Goal: Information Seeking & Learning: Understand process/instructions

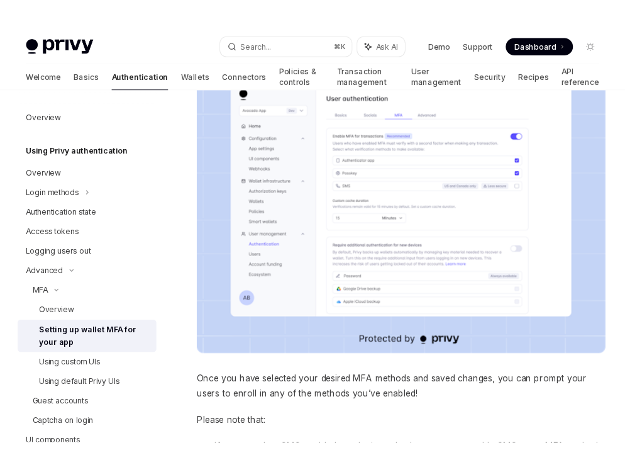
scroll to position [226, 0]
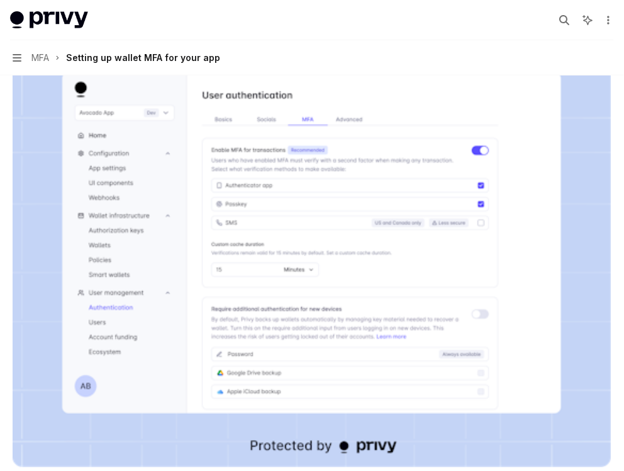
type textarea "*"
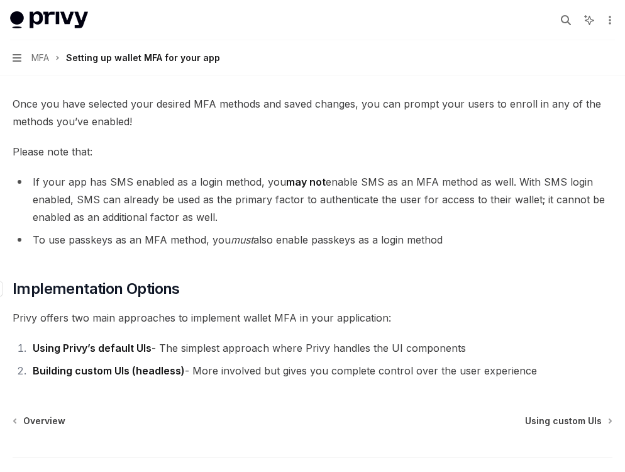
scroll to position [613, 0]
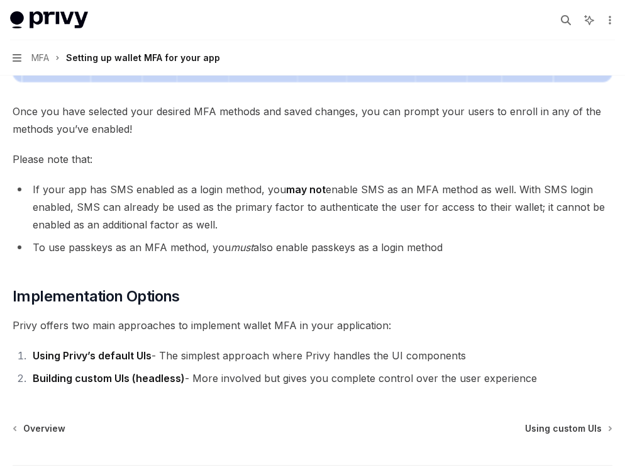
click at [175, 197] on li "If your app has SMS enabled as a login method, you may not enable SMS as an MFA…" at bounding box center [313, 207] width 600 height 53
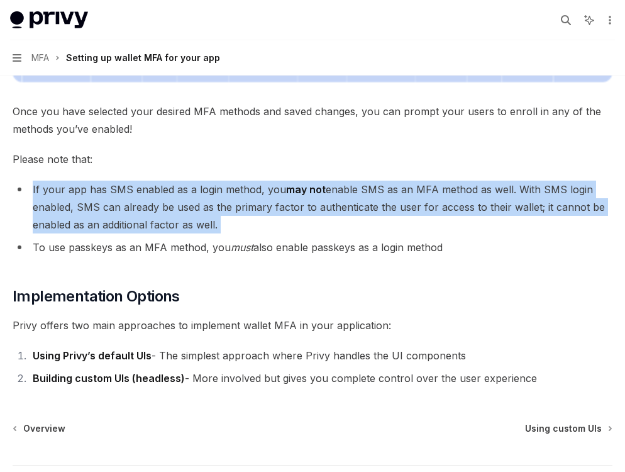
click at [175, 197] on li "If your app has SMS enabled as a login method, you may not enable SMS as an MFA…" at bounding box center [313, 207] width 600 height 53
click at [230, 223] on li "If your app has SMS enabled as a login method, you may not enable SMS as an MFA…" at bounding box center [313, 207] width 600 height 53
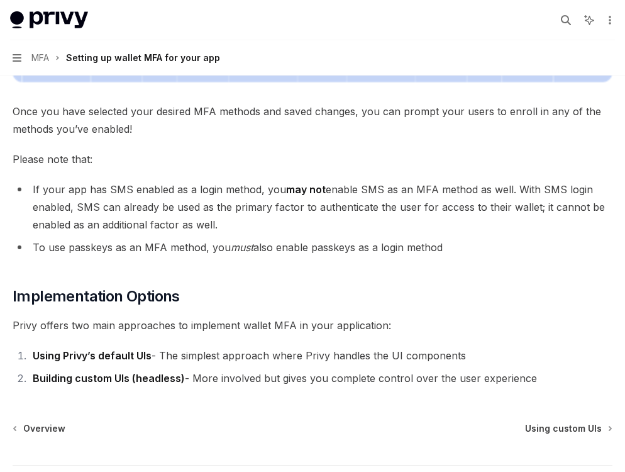
drag, startPoint x: 260, startPoint y: 229, endPoint x: 231, endPoint y: 246, distance: 33.5
click at [231, 246] on ul "If your app has SMS enabled as a login method, you may not enable SMS as an MFA…" at bounding box center [313, 218] width 600 height 75
click at [231, 246] on em "must" at bounding box center [242, 247] width 23 height 13
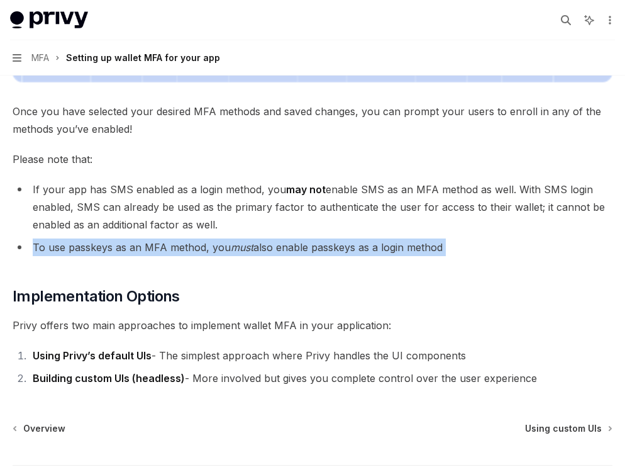
click at [231, 246] on em "must" at bounding box center [242, 247] width 23 height 13
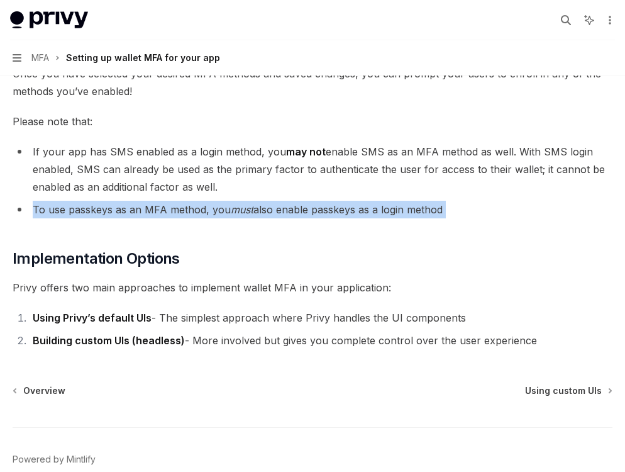
scroll to position [657, 0]
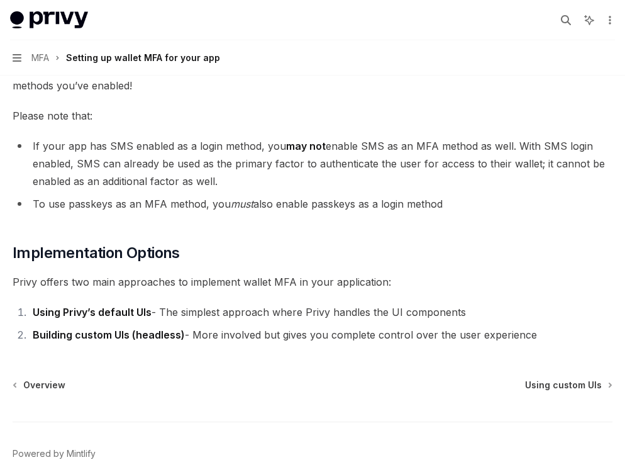
click at [216, 309] on li "Using Privy’s default UIs - The simplest approach where Privy handles the UI co…" at bounding box center [321, 312] width 584 height 18
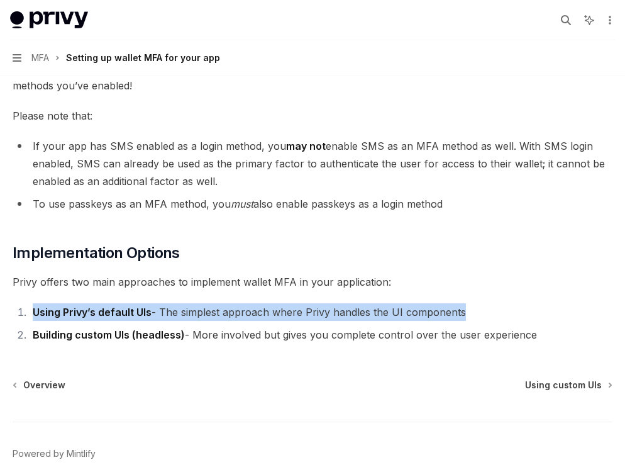
click at [216, 309] on li "Using Privy’s default UIs - The simplest approach where Privy handles the UI co…" at bounding box center [321, 312] width 584 height 18
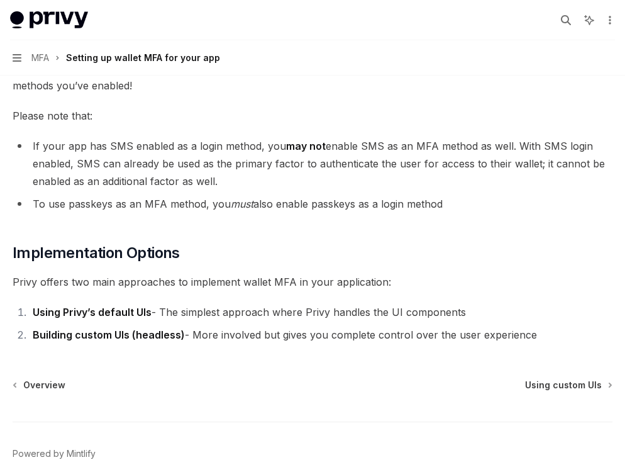
click at [214, 336] on li "Building custom UIs (headless) - More involved but gives you complete control o…" at bounding box center [321, 335] width 584 height 18
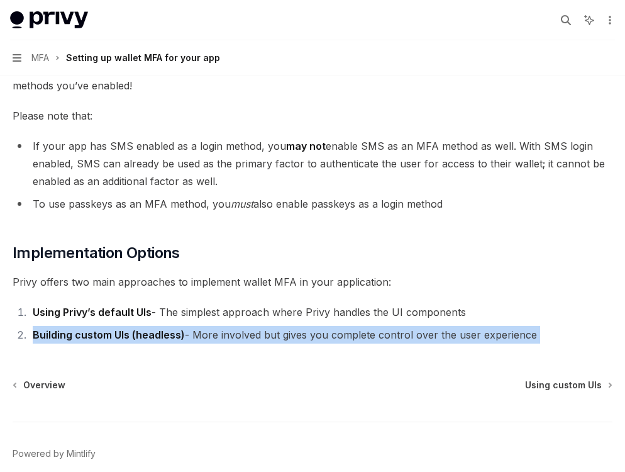
click at [214, 336] on li "Building custom UIs (headless) - More involved but gives you complete control o…" at bounding box center [321, 335] width 584 height 18
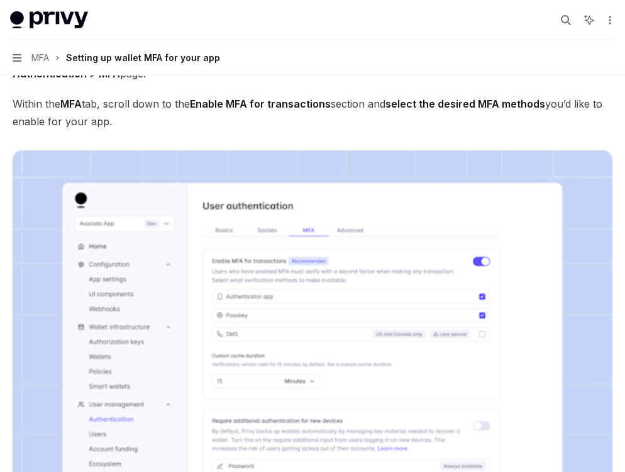
scroll to position [0, 0]
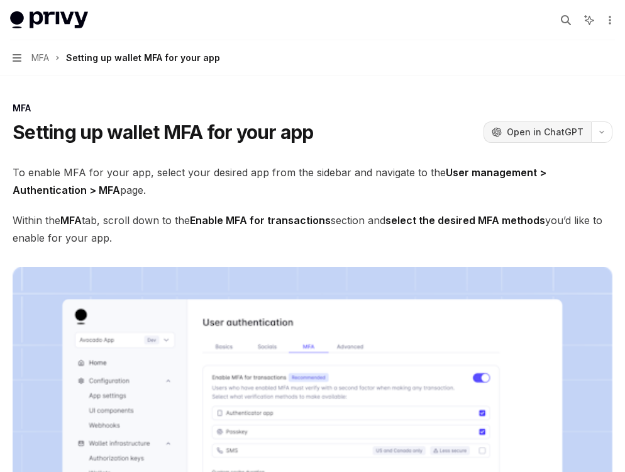
click at [539, 136] on span "Open in ChatGPT" at bounding box center [545, 132] width 77 height 13
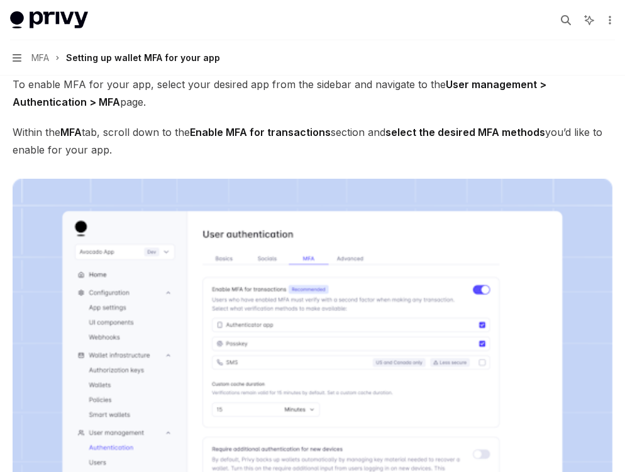
scroll to position [89, 0]
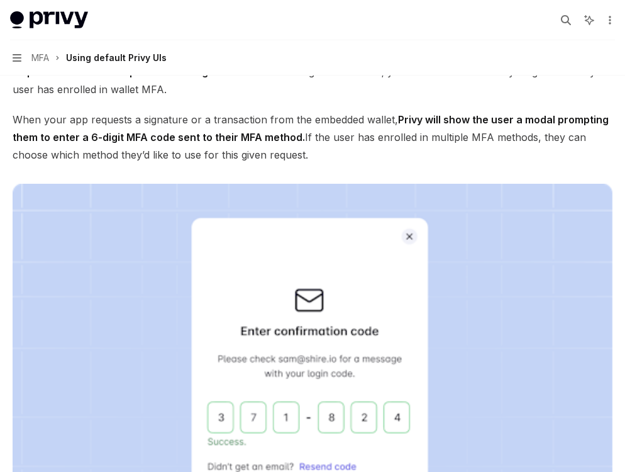
scroll to position [1040, 0]
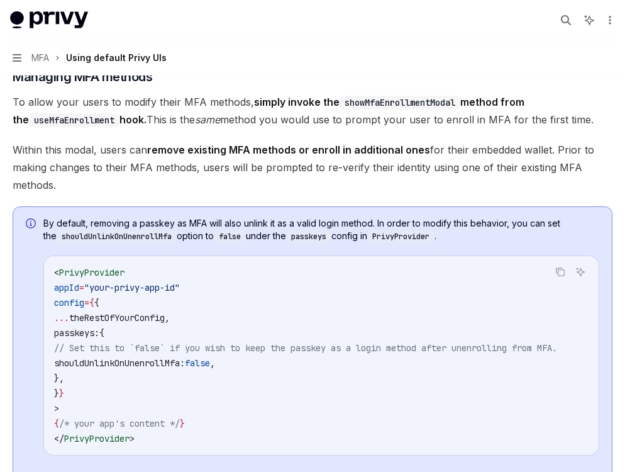
click at [268, 220] on span "By default, removing a passkey as MFA will also unlink it as a valid login meth…" at bounding box center [321, 230] width 556 height 26
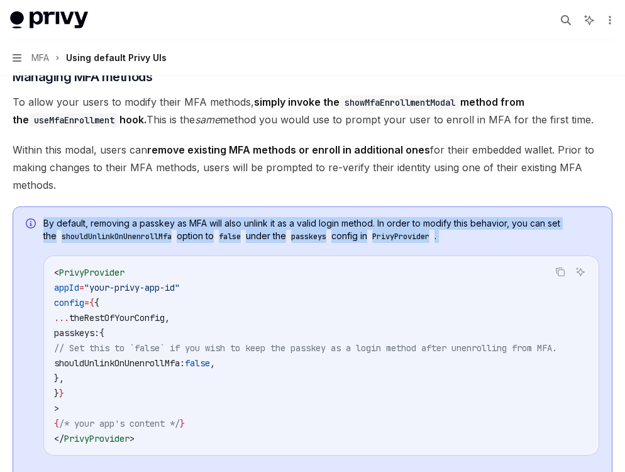
click at [268, 220] on span "By default, removing a passkey as MFA will also unlink it as a valid login meth…" at bounding box center [321, 230] width 556 height 26
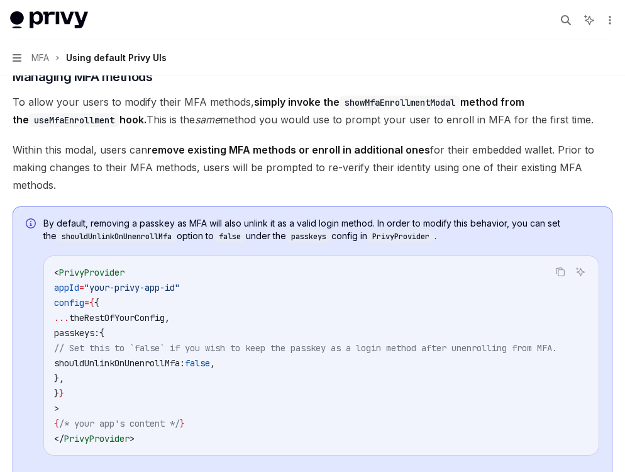
click at [259, 217] on span "By default, removing a passkey as MFA will also unlink it as a valid login meth…" at bounding box center [321, 230] width 556 height 26
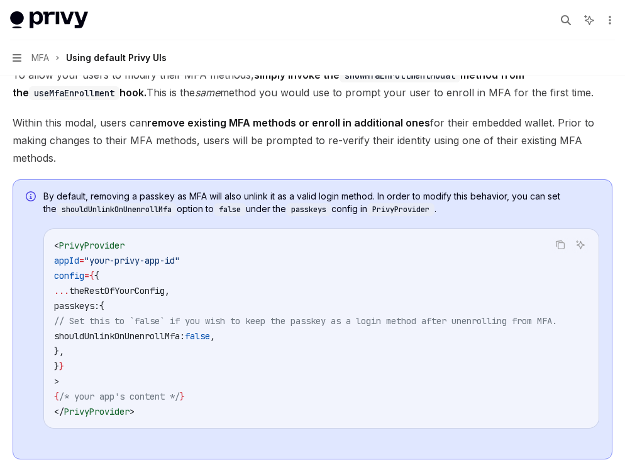
scroll to position [1072, 0]
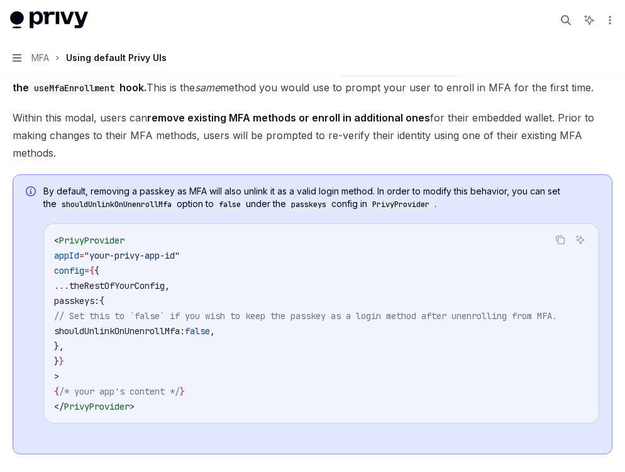
click at [206, 191] on span "By default, removing a passkey as MFA will also unlink it as a valid login meth…" at bounding box center [321, 198] width 556 height 26
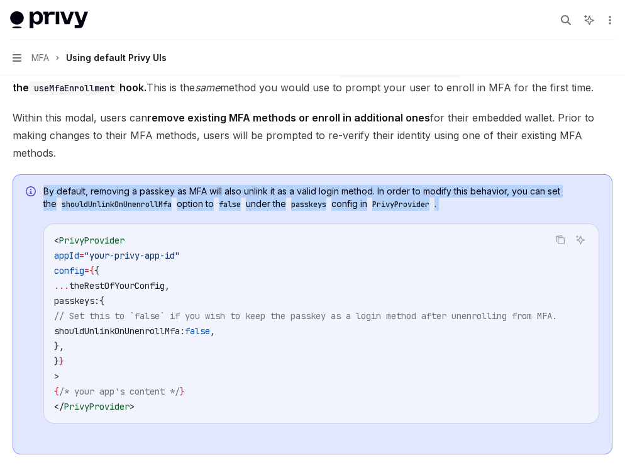
click at [206, 191] on span "By default, removing a passkey as MFA will also unlink it as a valid login meth…" at bounding box center [321, 198] width 556 height 26
click at [234, 190] on span "By default, removing a passkey as MFA will also unlink it as a valid login meth…" at bounding box center [321, 198] width 556 height 26
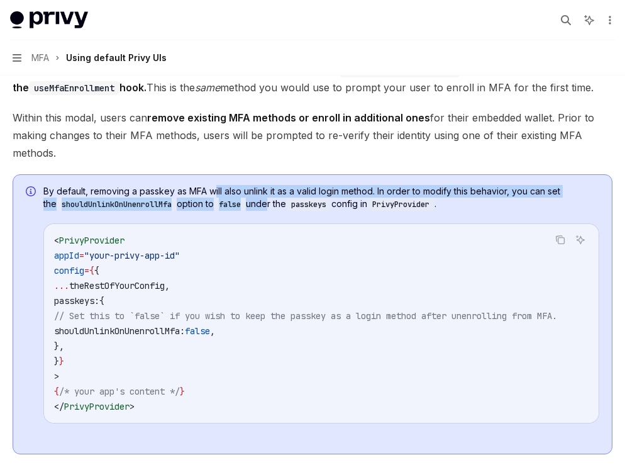
drag, startPoint x: 215, startPoint y: 187, endPoint x: 264, endPoint y: 198, distance: 49.7
click at [264, 198] on span "By default, removing a passkey as MFA will also unlink it as a valid login meth…" at bounding box center [321, 198] width 556 height 26
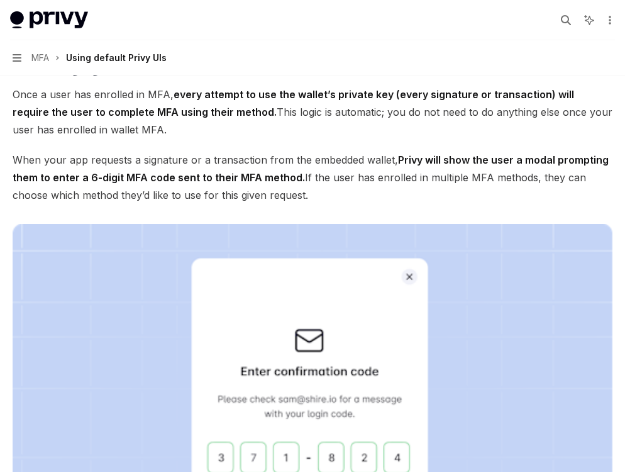
scroll to position [1497, 0]
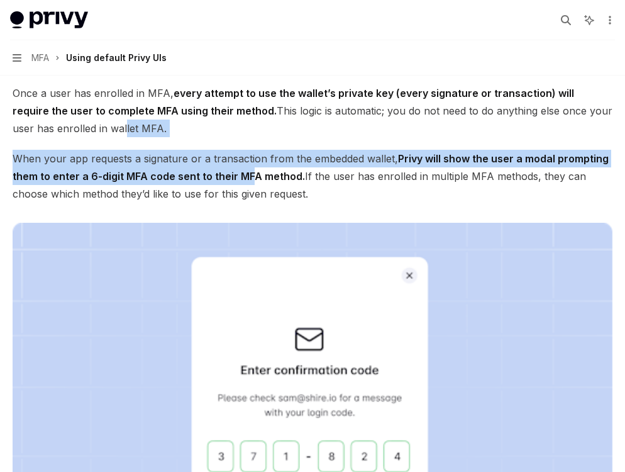
drag, startPoint x: 97, startPoint y: 141, endPoint x: 252, endPoint y: 174, distance: 158.9
click at [252, 174] on div "​ Enrolling users in MFA Once you have enabled MFA for your app, to prompt your…" at bounding box center [313, 89] width 600 height 2668
click at [252, 174] on strong "Privy will show the user a modal prompting them to enter a 6-digit MFA code sen…" at bounding box center [311, 167] width 596 height 30
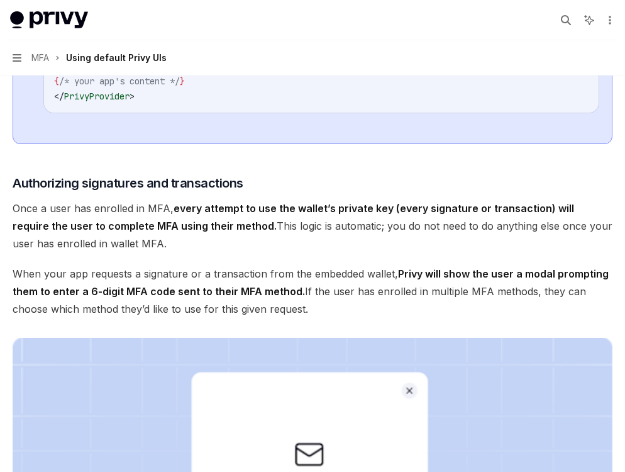
scroll to position [1377, 0]
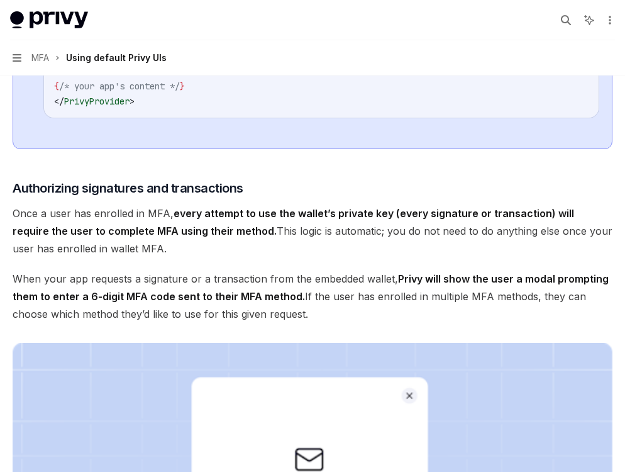
drag, startPoint x: 367, startPoint y: 320, endPoint x: 323, endPoint y: 319, distance: 44.7
click at [323, 319] on span "When your app requests a signature or a transaction from the embedded wallet, P…" at bounding box center [313, 296] width 600 height 53
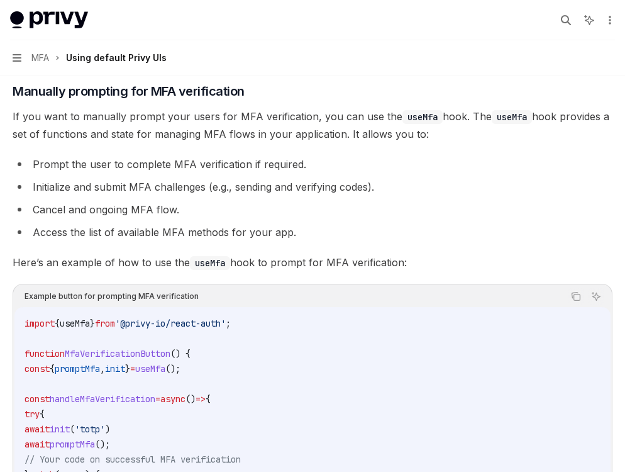
scroll to position [2269, 0]
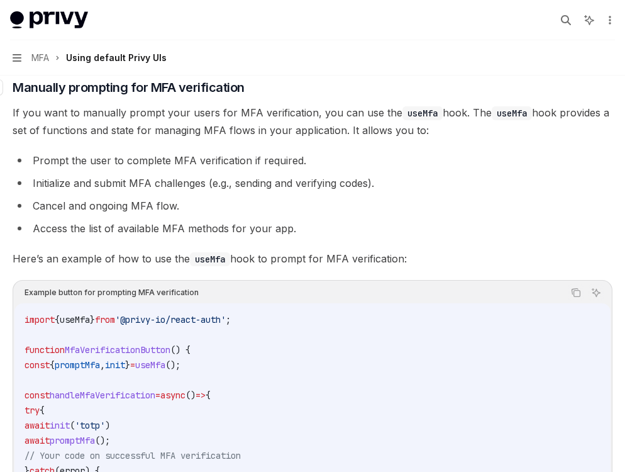
click at [186, 96] on span "Manually prompting for MFA verification" at bounding box center [129, 88] width 232 height 18
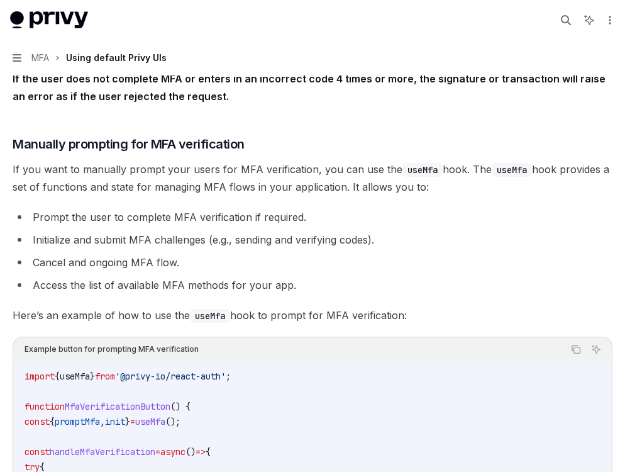
scroll to position [2204, 0]
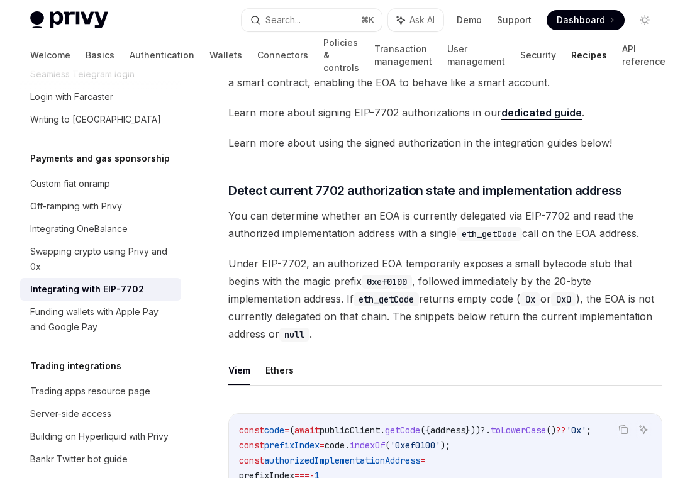
scroll to position [404, 0]
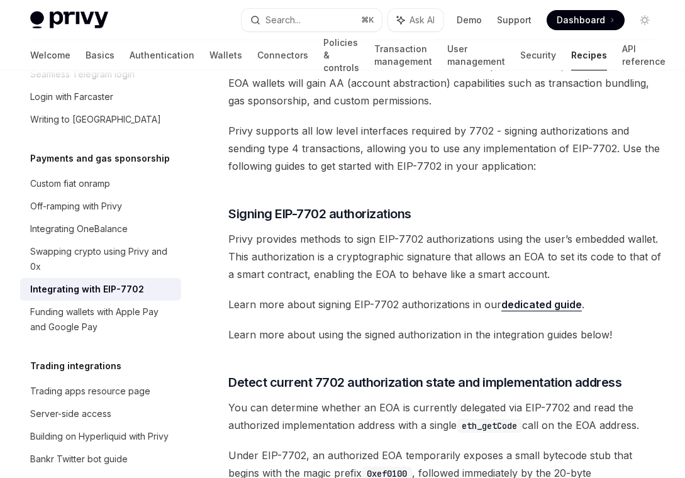
scroll to position [1792, 0]
